Goal: Task Accomplishment & Management: Manage account settings

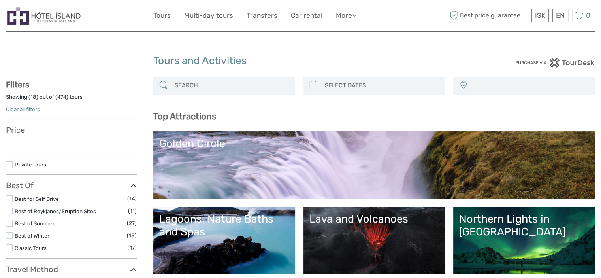
select select
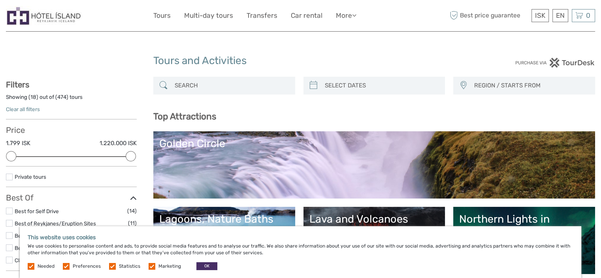
click at [65, 265] on label at bounding box center [66, 266] width 7 height 7
click at [0, 0] on input "checkbox" at bounding box center [0, 0] width 0 height 0
click at [114, 265] on span "Statistics" at bounding box center [125, 266] width 32 height 6
click at [111, 267] on label at bounding box center [112, 266] width 7 height 7
click at [0, 0] on input "checkbox" at bounding box center [0, 0] width 0 height 0
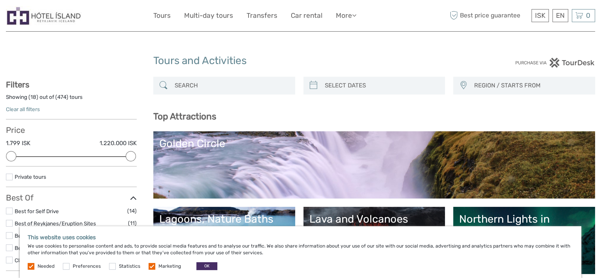
click at [150, 267] on label at bounding box center [152, 266] width 7 height 7
click at [0, 0] on input "checkbox" at bounding box center [0, 0] width 0 height 0
